Goal: Information Seeking & Learning: Learn about a topic

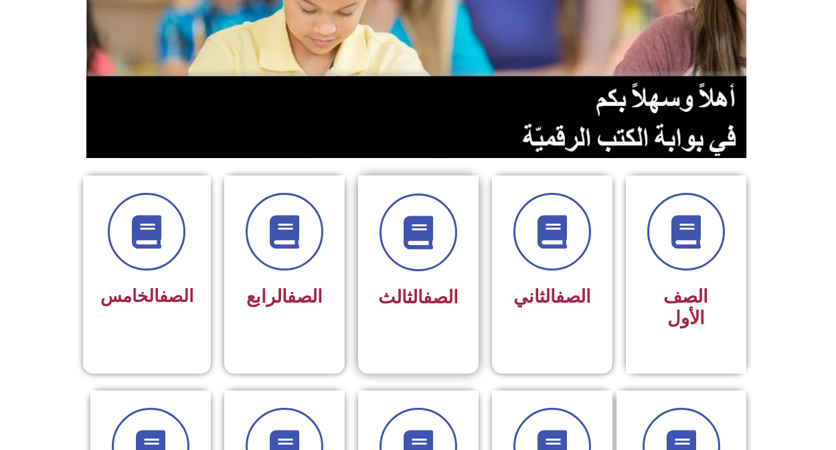
scroll to position [201, 0]
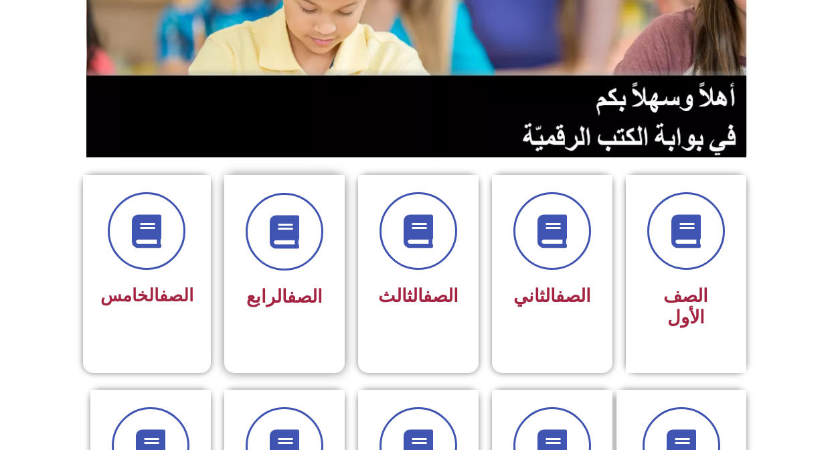
click at [261, 289] on span "الصف الرابع" at bounding box center [284, 296] width 76 height 21
click at [261, 319] on div "الصف الرابع" at bounding box center [284, 263] width 121 height 177
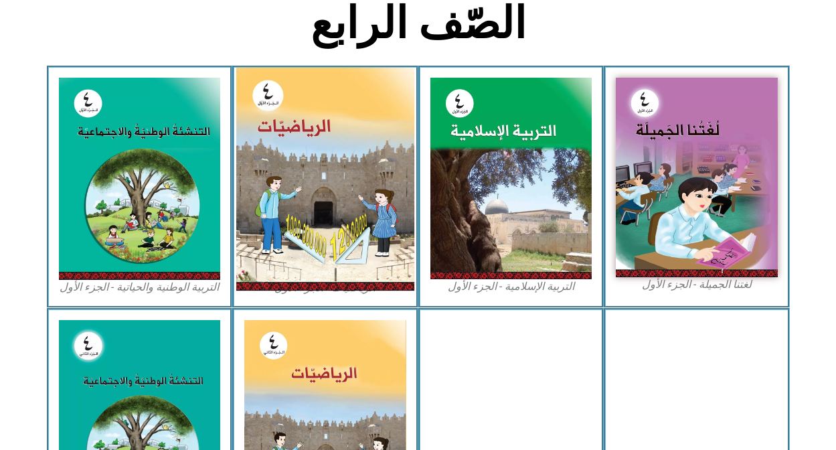
scroll to position [402, 0]
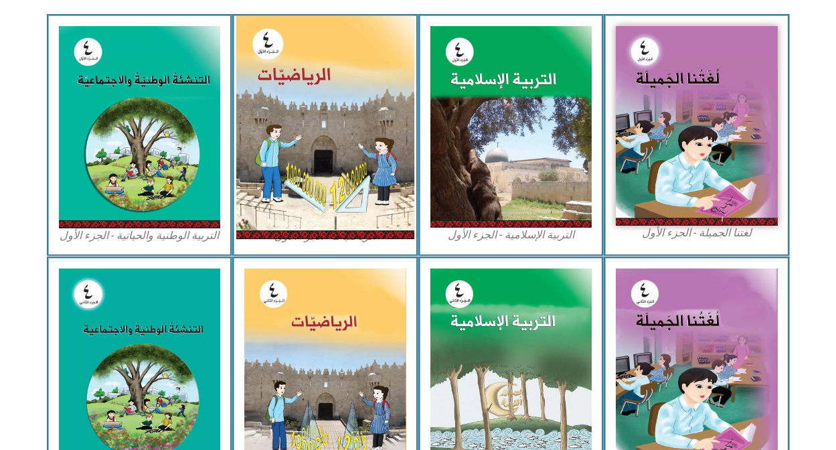
click at [351, 169] on img at bounding box center [325, 127] width 178 height 223
click at [282, 173] on img at bounding box center [325, 127] width 178 height 223
click at [316, 76] on img at bounding box center [325, 127] width 178 height 223
click at [324, 149] on img at bounding box center [325, 127] width 178 height 223
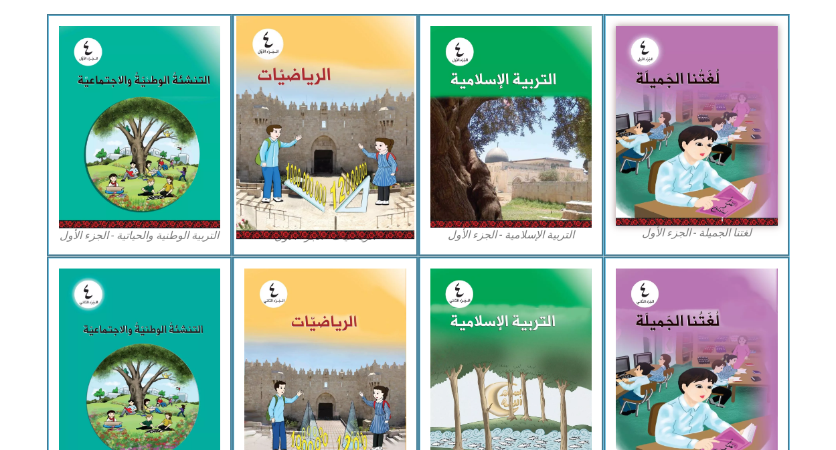
click at [304, 76] on img at bounding box center [325, 127] width 178 height 223
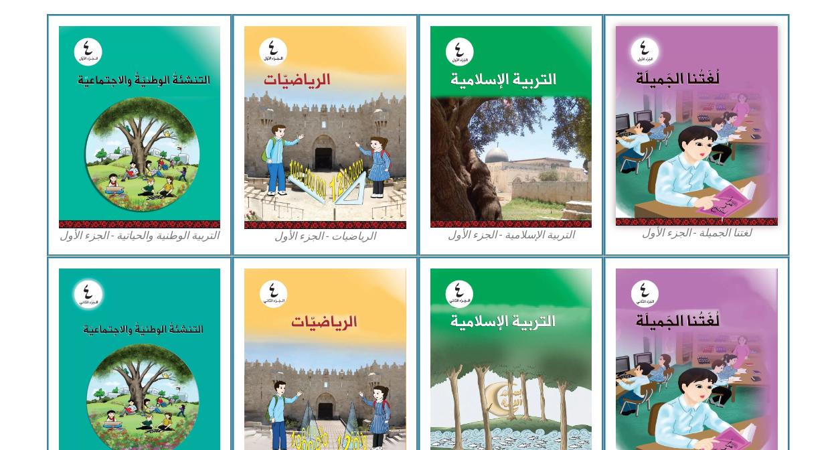
click at [325, 236] on figcaption "الرياضيات - الجزء الأول​" at bounding box center [325, 236] width 162 height 15
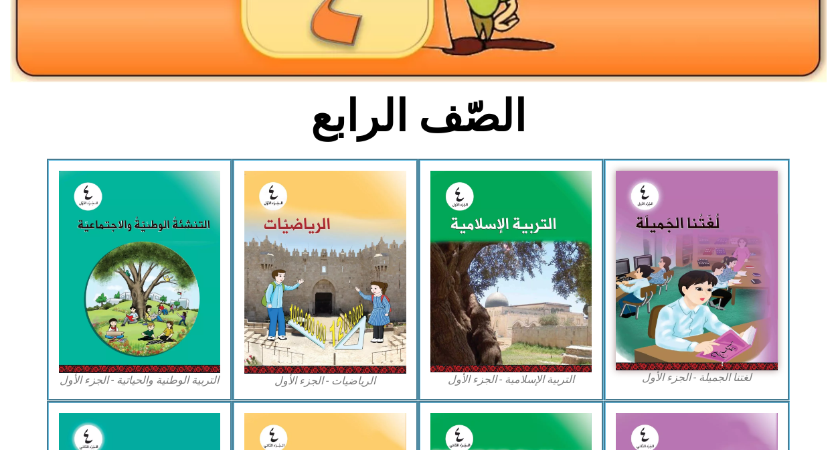
scroll to position [268, 0]
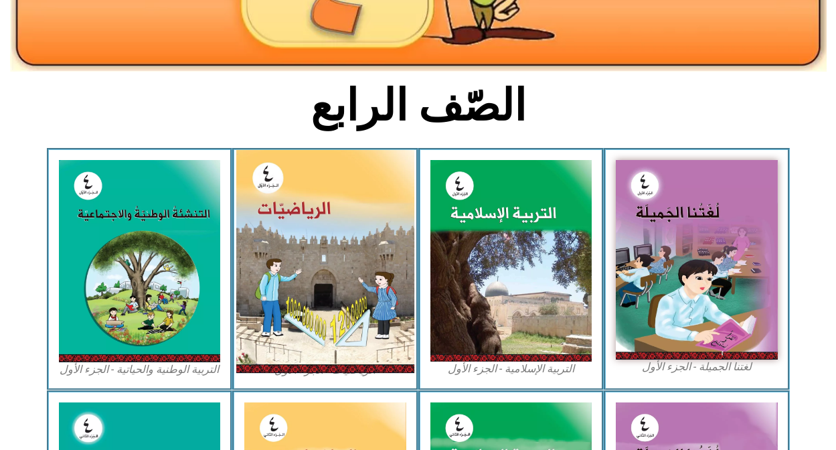
click at [317, 186] on img at bounding box center [325, 261] width 178 height 223
click at [332, 238] on img at bounding box center [325, 261] width 178 height 223
click at [283, 179] on img at bounding box center [325, 261] width 178 height 223
click at [312, 356] on img at bounding box center [325, 261] width 178 height 223
drag, startPoint x: 319, startPoint y: 321, endPoint x: 352, endPoint y: 198, distance: 128.0
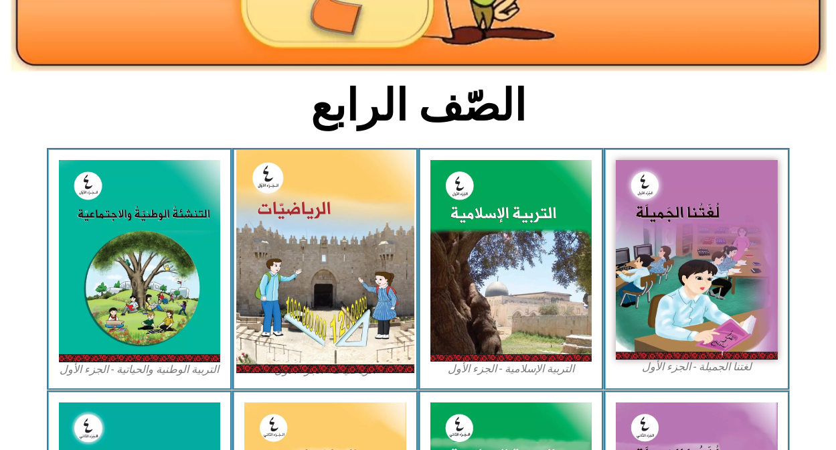
click at [352, 198] on img at bounding box center [325, 261] width 178 height 223
click at [322, 304] on img at bounding box center [325, 261] width 178 height 223
click at [269, 182] on img at bounding box center [325, 261] width 178 height 223
click at [310, 368] on img at bounding box center [325, 261] width 178 height 223
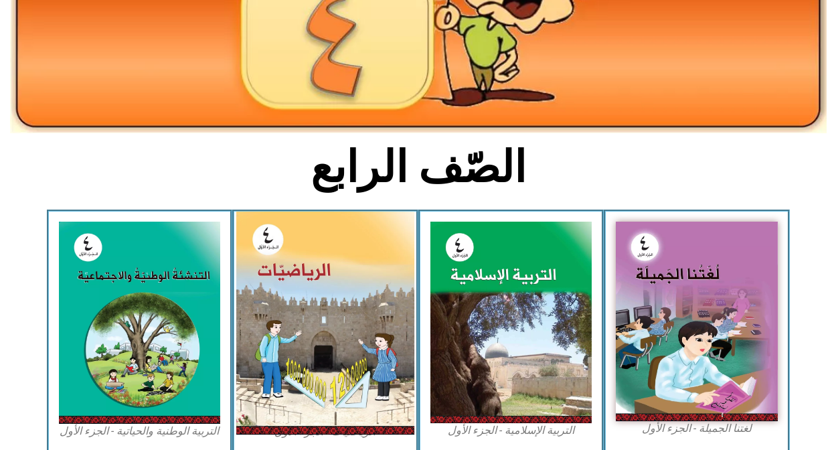
scroll to position [201, 0]
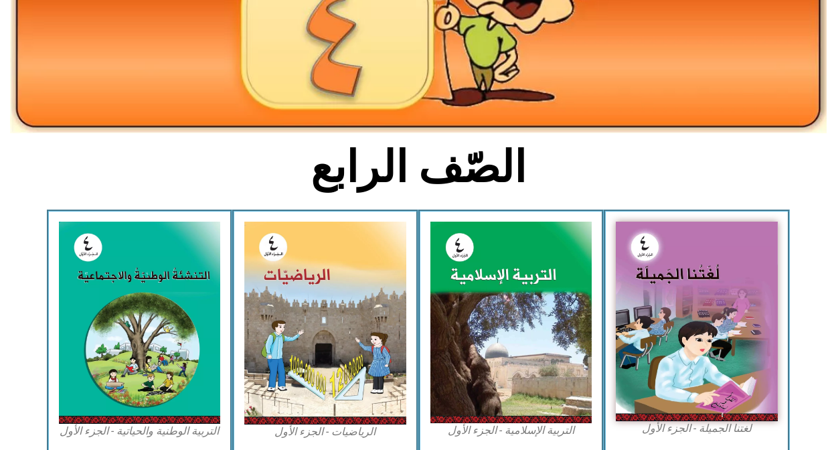
scroll to position [335, 0]
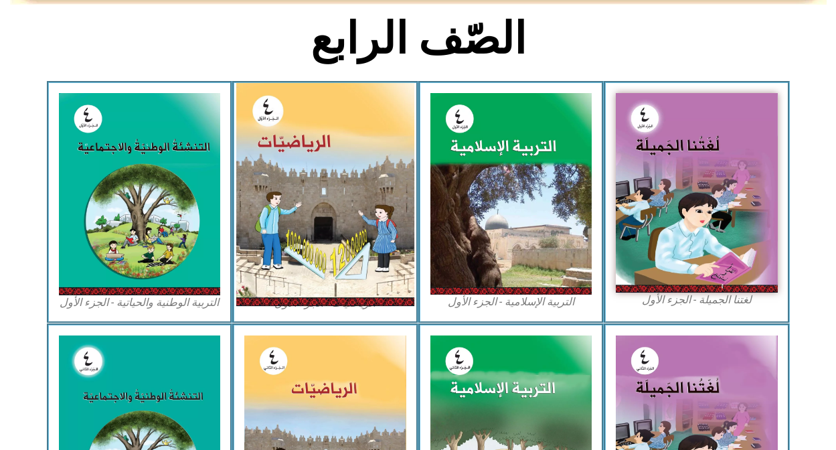
click at [311, 238] on img at bounding box center [325, 194] width 178 height 223
click at [321, 195] on img at bounding box center [325, 194] width 178 height 223
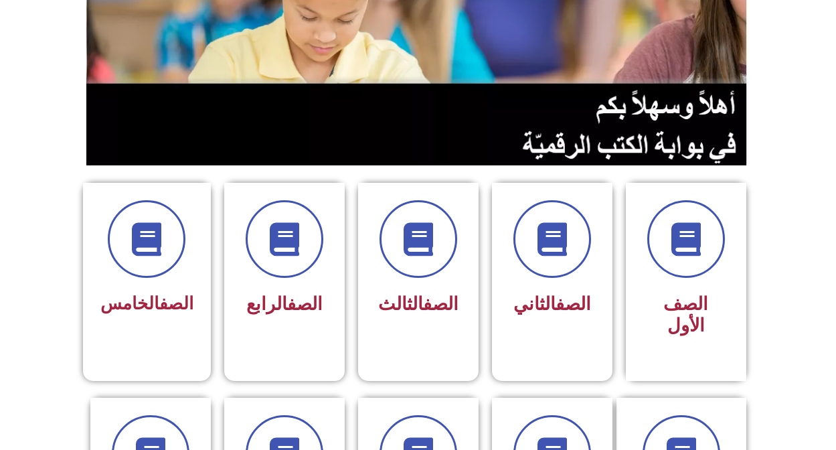
scroll to position [268, 0]
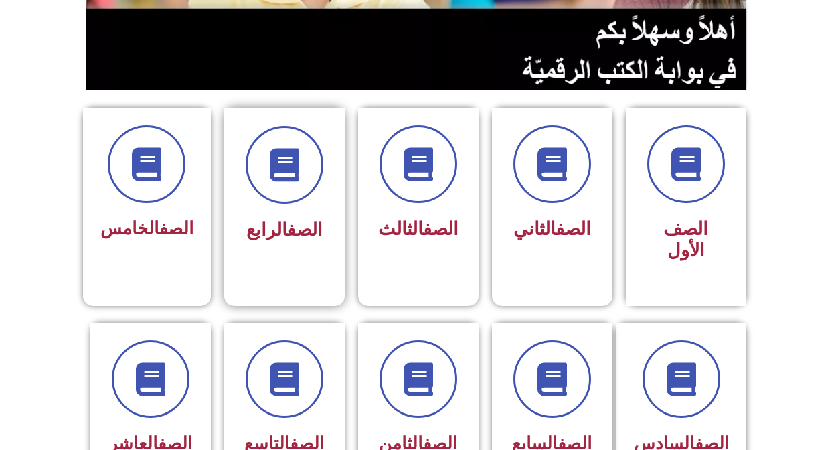
click at [303, 212] on div "الصف الرابع" at bounding box center [284, 186] width 84 height 121
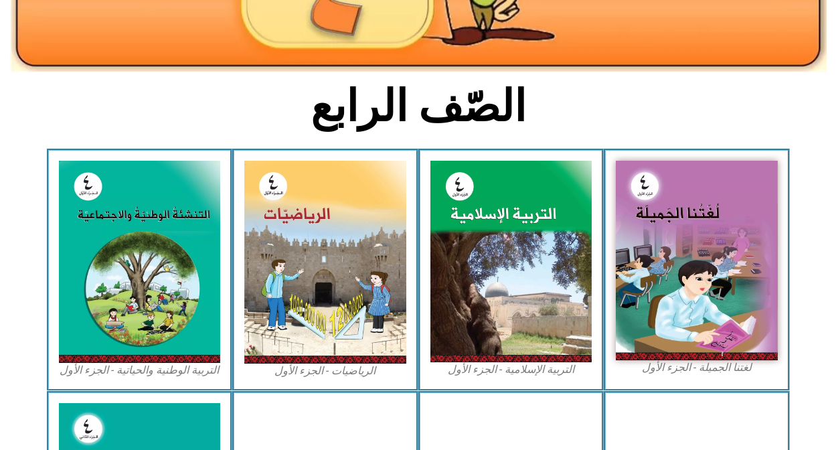
scroll to position [268, 0]
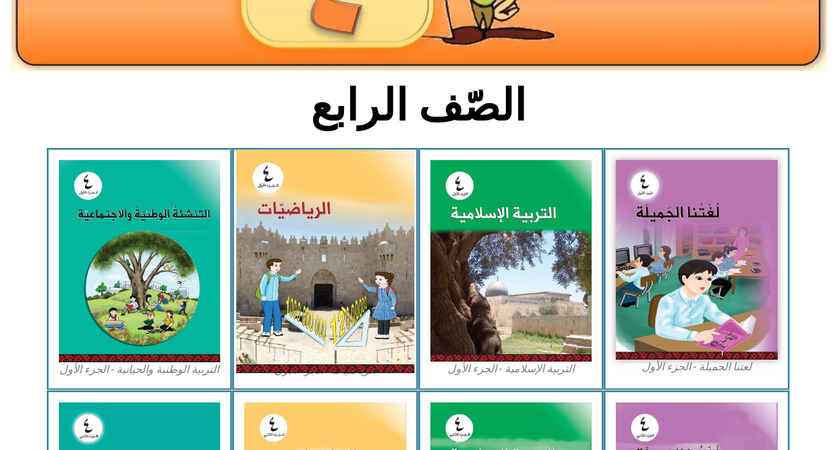
click at [309, 157] on img at bounding box center [325, 261] width 178 height 223
click at [270, 178] on img at bounding box center [325, 261] width 178 height 223
drag, startPoint x: 270, startPoint y: 178, endPoint x: 308, endPoint y: 194, distance: 41.2
click at [308, 194] on img at bounding box center [325, 261] width 178 height 223
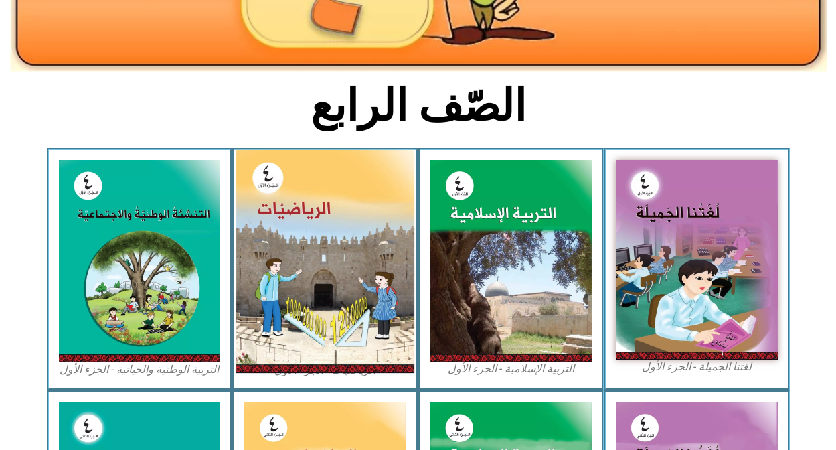
click at [308, 193] on img at bounding box center [325, 261] width 178 height 223
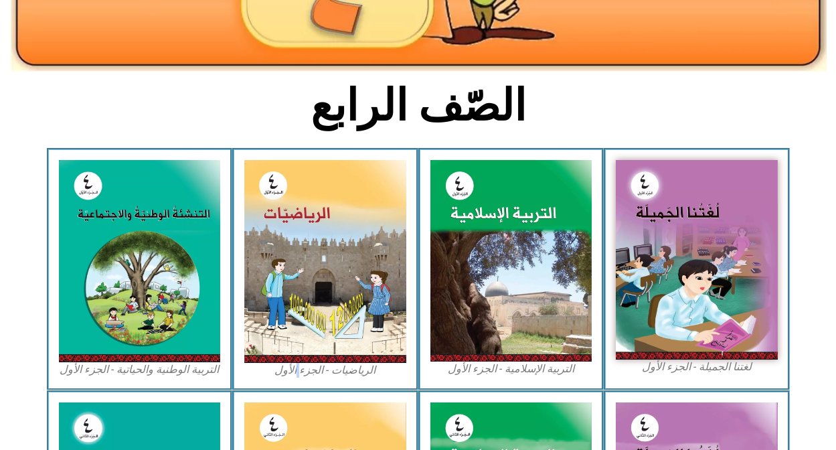
click at [301, 368] on figcaption "الرياضيات - الجزء الأول​" at bounding box center [325, 370] width 162 height 15
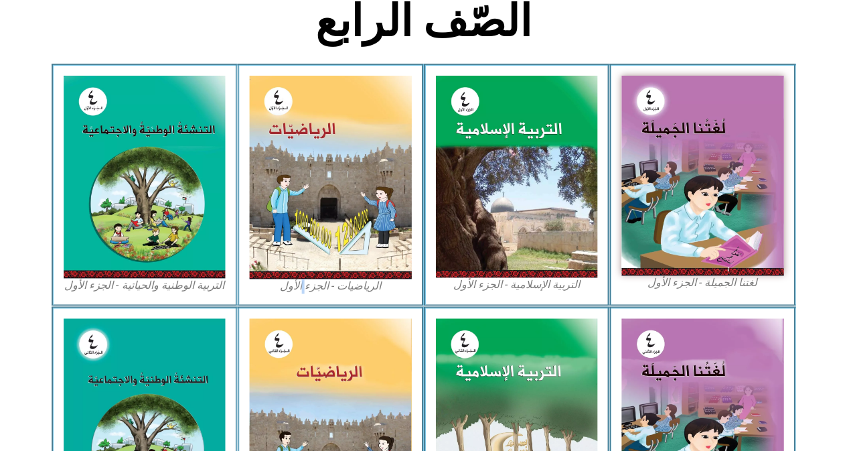
scroll to position [348, 0]
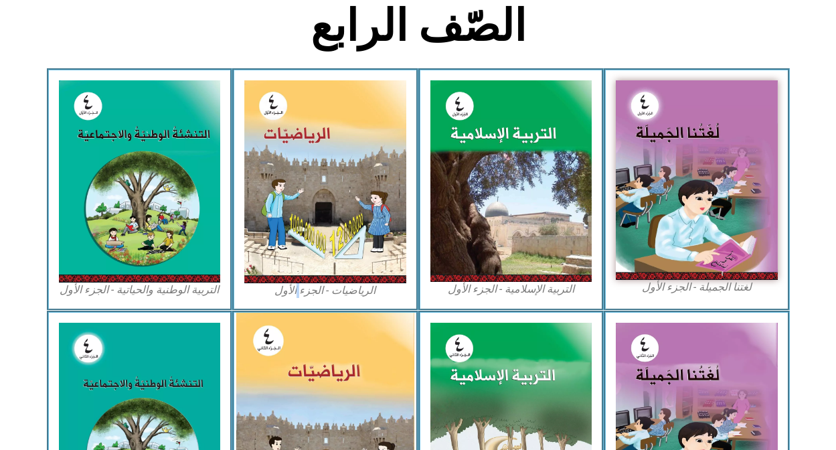
click at [330, 352] on img at bounding box center [325, 424] width 178 height 222
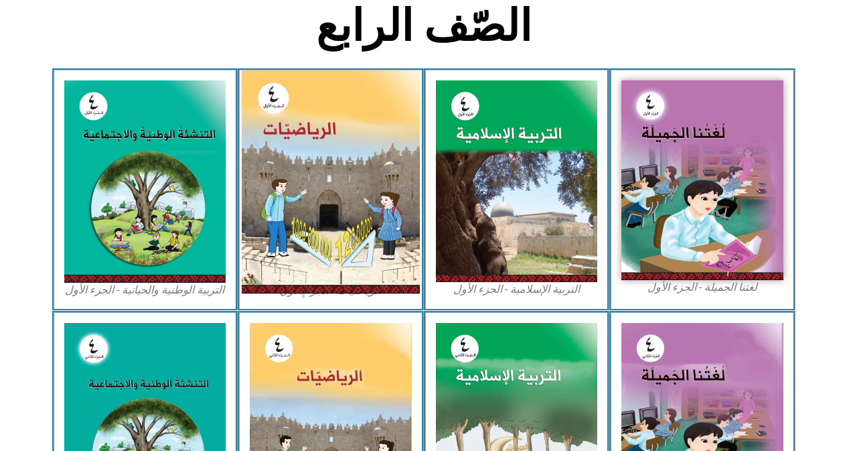
click at [274, 124] on img at bounding box center [331, 181] width 178 height 223
click at [309, 232] on img at bounding box center [331, 181] width 178 height 223
